Goal: Transaction & Acquisition: Purchase product/service

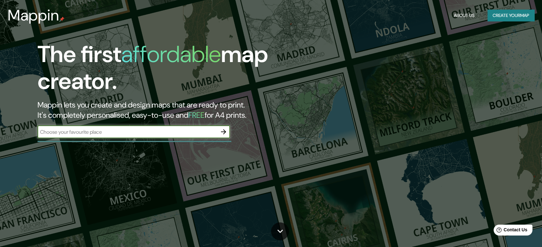
click at [162, 134] on input "text" at bounding box center [126, 132] width 179 height 7
click at [226, 129] on icon "button" at bounding box center [224, 132] width 8 height 8
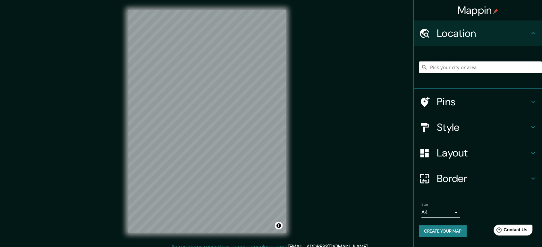
click at [474, 64] on input "Pick your city or area" at bounding box center [480, 68] width 123 height 12
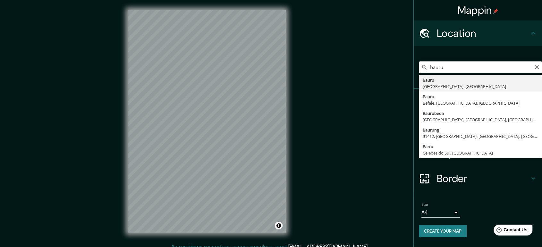
type input "Bauru, [GEOGRAPHIC_DATA], [GEOGRAPHIC_DATA]"
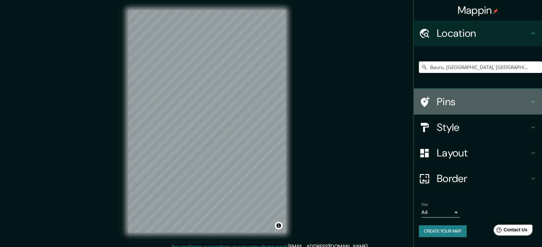
click at [459, 104] on h4 "Pins" at bounding box center [482, 102] width 92 height 13
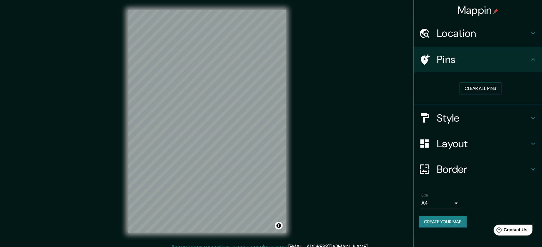
drag, startPoint x: 480, startPoint y: 85, endPoint x: 478, endPoint y: 87, distance: 3.3
click at [479, 86] on button "Clear all pins" at bounding box center [480, 89] width 42 height 12
click at [478, 110] on div "Style" at bounding box center [477, 118] width 128 height 26
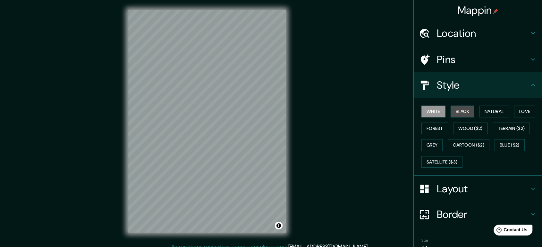
click at [458, 111] on button "Black" at bounding box center [462, 112] width 24 height 12
click at [434, 112] on button "White" at bounding box center [433, 112] width 24 height 12
click at [487, 107] on button "Natural" at bounding box center [493, 112] width 29 height 12
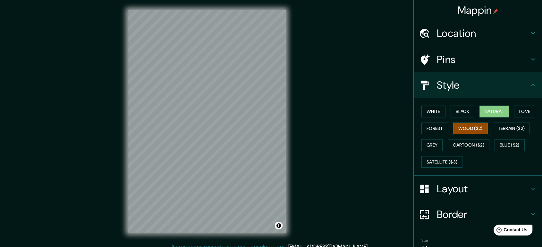
click at [459, 125] on button "Wood ($2)" at bounding box center [470, 129] width 35 height 12
click at [452, 165] on button "Satellite ($3)" at bounding box center [441, 162] width 41 height 12
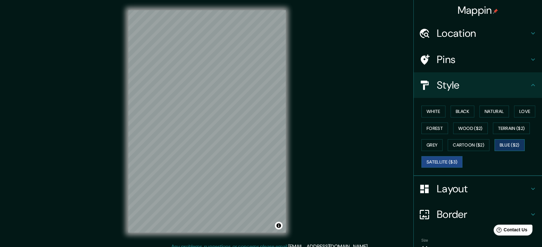
click at [504, 141] on button "Blue ($2)" at bounding box center [509, 145] width 30 height 12
click at [514, 114] on button "Love" at bounding box center [524, 112] width 21 height 12
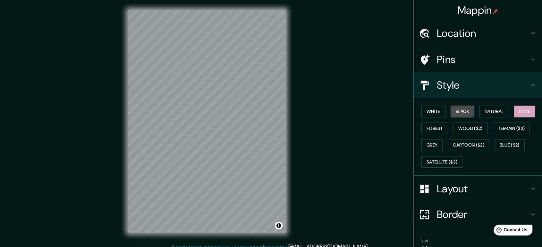
click at [457, 110] on button "Black" at bounding box center [462, 112] width 24 height 12
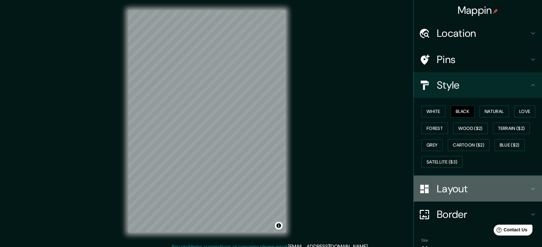
click at [453, 193] on h4 "Layout" at bounding box center [482, 189] width 92 height 13
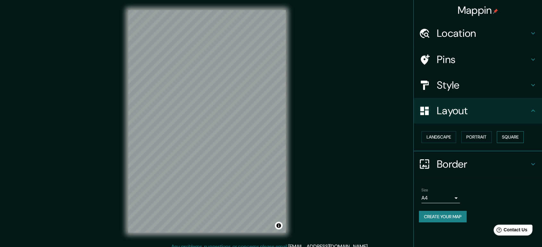
click at [508, 140] on button "Square" at bounding box center [509, 137] width 27 height 12
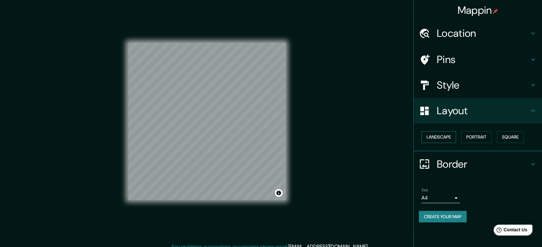
click at [442, 138] on button "Landscape" at bounding box center [438, 137] width 35 height 12
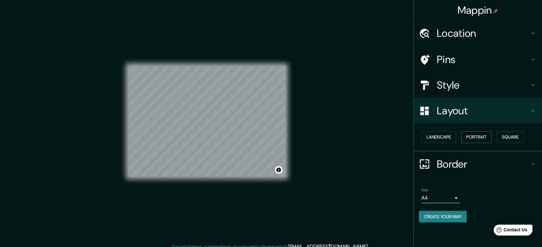
click at [488, 137] on button "Portrait" at bounding box center [476, 137] width 30 height 12
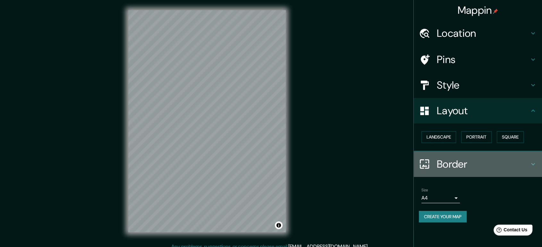
click at [449, 164] on h4 "Border" at bounding box center [482, 164] width 92 height 13
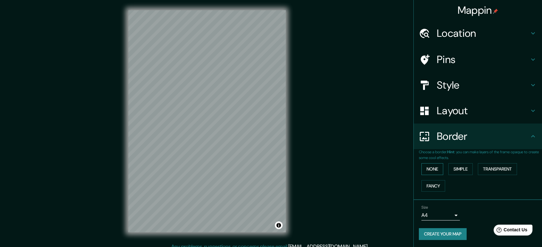
click at [433, 168] on button "None" at bounding box center [432, 169] width 22 height 12
click at [469, 169] on button "Simple" at bounding box center [460, 169] width 24 height 12
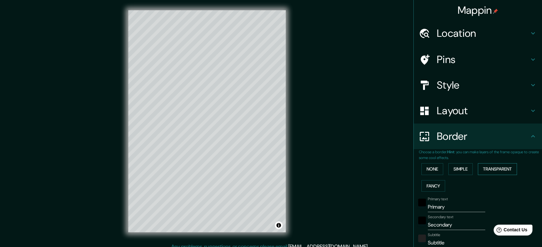
click at [489, 168] on button "Transparent" at bounding box center [497, 169] width 39 height 12
click at [433, 182] on button "Fancy" at bounding box center [433, 186] width 24 height 12
click at [432, 171] on button "None" at bounding box center [432, 169] width 22 height 12
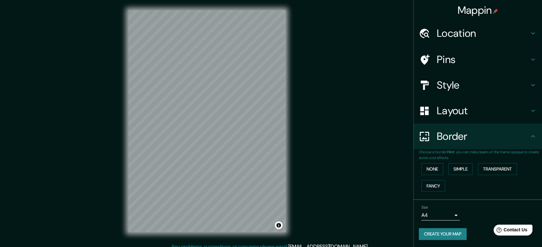
scroll to position [6, 0]
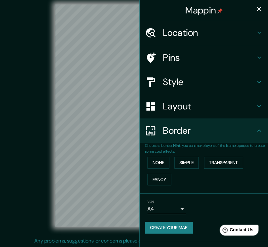
click at [258, 9] on icon "button" at bounding box center [259, 9] width 4 height 4
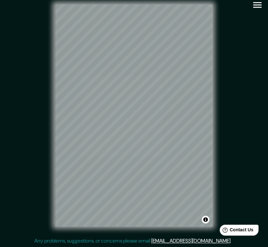
click at [258, 2] on icon "button" at bounding box center [257, 4] width 11 height 11
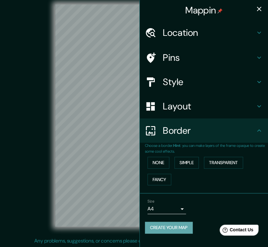
click at [182, 228] on button "Create your map" at bounding box center [169, 228] width 48 height 12
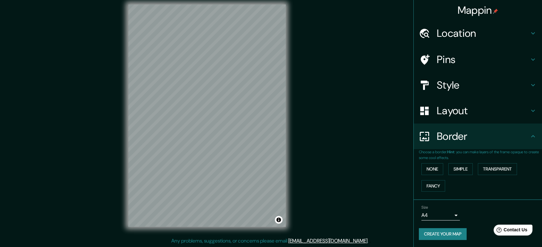
click at [443, 216] on body "Mappin Location [GEOGRAPHIC_DATA], [GEOGRAPHIC_DATA], [GEOGRAPHIC_DATA] Pins St…" at bounding box center [271, 117] width 542 height 247
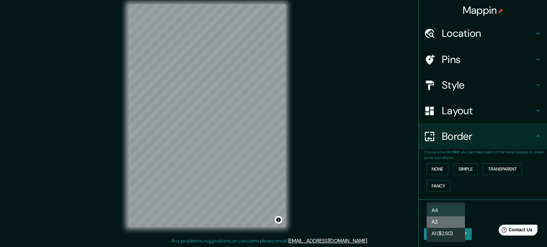
click at [441, 220] on li "A3" at bounding box center [446, 223] width 38 height 12
click at [443, 213] on body "Mappin Location [GEOGRAPHIC_DATA], [GEOGRAPHIC_DATA], [GEOGRAPHIC_DATA] Pins St…" at bounding box center [273, 117] width 547 height 247
click at [442, 210] on li "A4" at bounding box center [446, 211] width 38 height 12
type input "single"
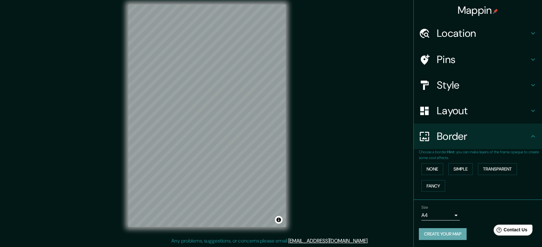
click at [449, 235] on button "Create your map" at bounding box center [443, 235] width 48 height 12
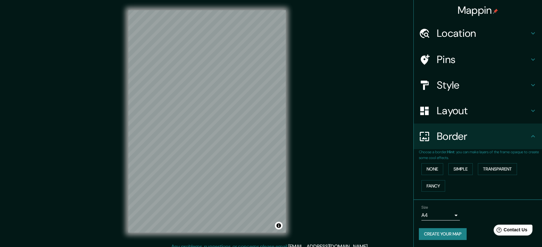
drag, startPoint x: 451, startPoint y: 232, endPoint x: 496, endPoint y: 193, distance: 60.0
click at [497, 193] on div "None Simple Transparent Fancy" at bounding box center [480, 178] width 123 height 34
click at [490, 13] on h4 "Mappin" at bounding box center [477, 10] width 41 height 13
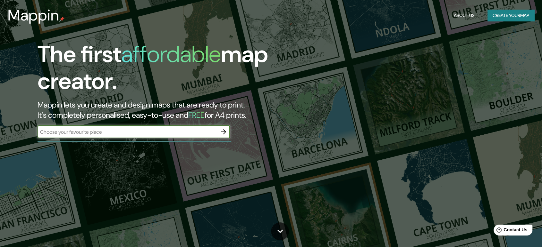
click at [501, 15] on button "Create your map" at bounding box center [510, 16] width 47 height 12
click at [185, 136] on div "​" at bounding box center [133, 132] width 192 height 13
click at [228, 131] on button "button" at bounding box center [223, 132] width 13 height 13
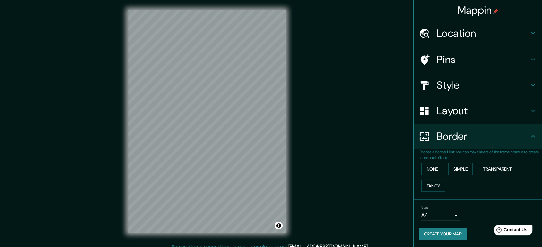
click at [448, 235] on button "Create your map" at bounding box center [443, 235] width 48 height 12
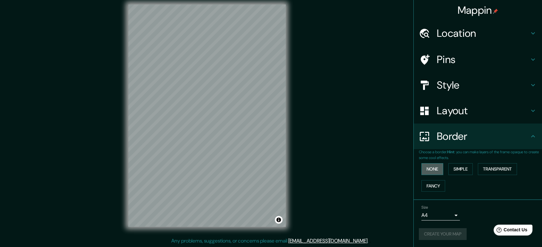
click at [432, 170] on button "None" at bounding box center [432, 169] width 22 height 12
click at [464, 139] on h4 "Border" at bounding box center [482, 136] width 92 height 13
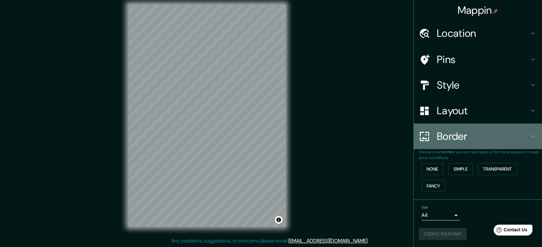
click at [533, 136] on icon at bounding box center [533, 137] width 8 height 8
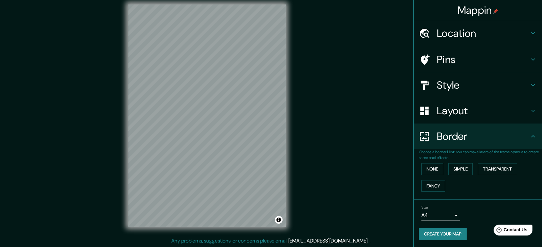
click at [511, 131] on h4 "Border" at bounding box center [482, 136] width 92 height 13
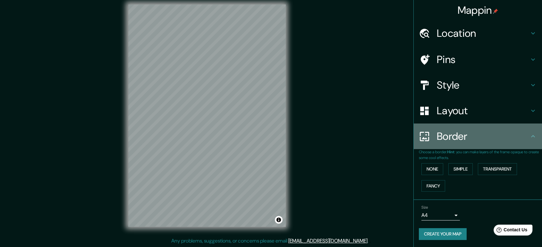
click at [535, 141] on div "Border" at bounding box center [477, 137] width 128 height 26
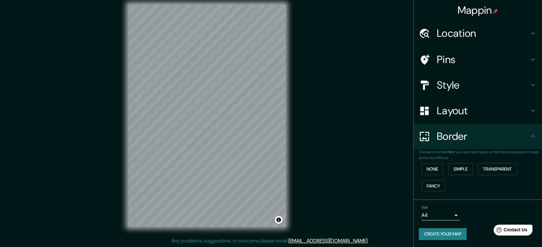
click at [533, 138] on icon at bounding box center [533, 137] width 8 height 8
click at [530, 112] on icon at bounding box center [533, 111] width 8 height 8
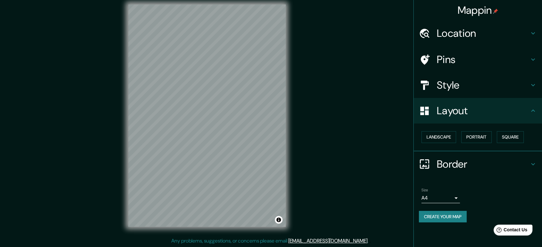
click at [531, 111] on icon at bounding box center [533, 111] width 8 height 8
click at [466, 55] on h4 "Pins" at bounding box center [482, 59] width 92 height 13
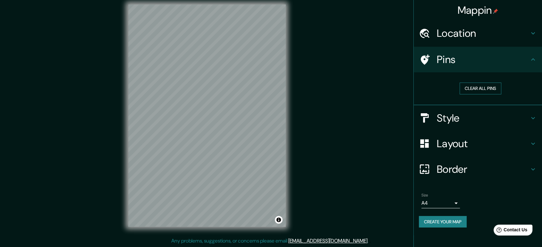
click at [475, 87] on button "Clear all pins" at bounding box center [480, 89] width 42 height 12
click at [439, 121] on h4 "Style" at bounding box center [482, 118] width 92 height 13
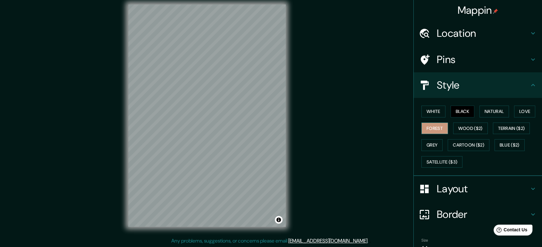
click at [435, 125] on button "Forest" at bounding box center [434, 129] width 27 height 12
click at [482, 32] on h4 "Location" at bounding box center [482, 33] width 92 height 13
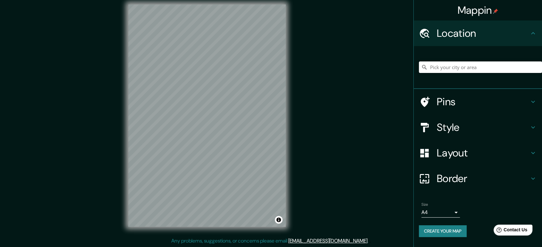
click at [456, 66] on input "Pick your city or area" at bounding box center [480, 68] width 123 height 12
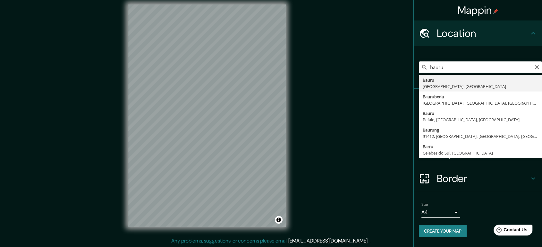
type input "Bauru, [GEOGRAPHIC_DATA], [GEOGRAPHIC_DATA]"
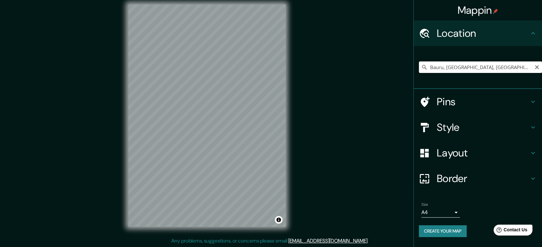
click at [498, 66] on input "Bauru, [GEOGRAPHIC_DATA], [GEOGRAPHIC_DATA]" at bounding box center [480, 68] width 123 height 12
click at [498, 95] on div "Pins" at bounding box center [477, 102] width 128 height 26
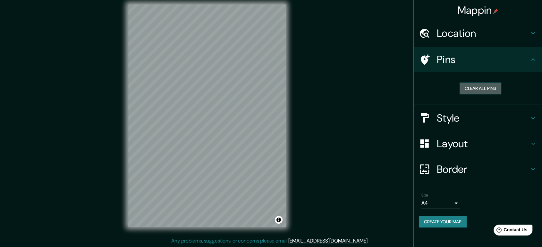
click at [489, 84] on button "Clear all pins" at bounding box center [480, 89] width 42 height 12
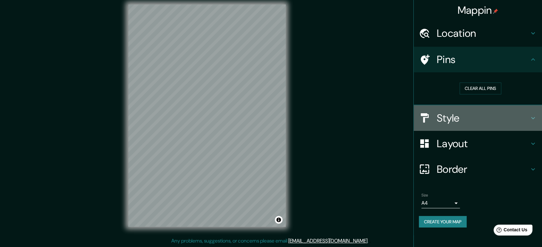
click at [475, 113] on h4 "Style" at bounding box center [482, 118] width 92 height 13
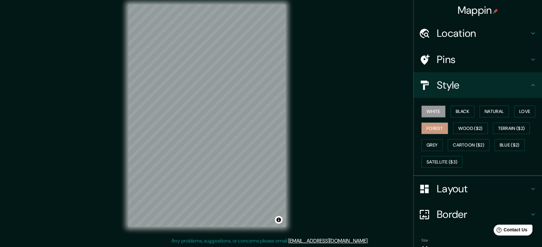
click at [432, 110] on button "White" at bounding box center [433, 112] width 24 height 12
click at [464, 108] on button "Black" at bounding box center [462, 112] width 24 height 12
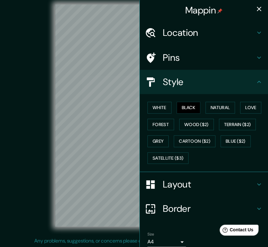
click at [255, 8] on icon "button" at bounding box center [259, 9] width 8 height 8
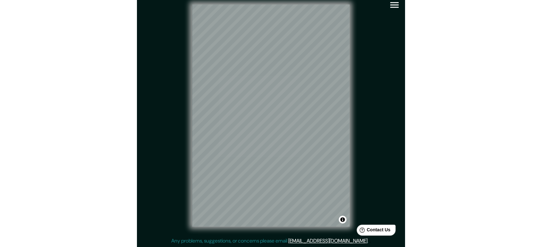
scroll to position [0, 0]
